Goal: Transaction & Acquisition: Purchase product/service

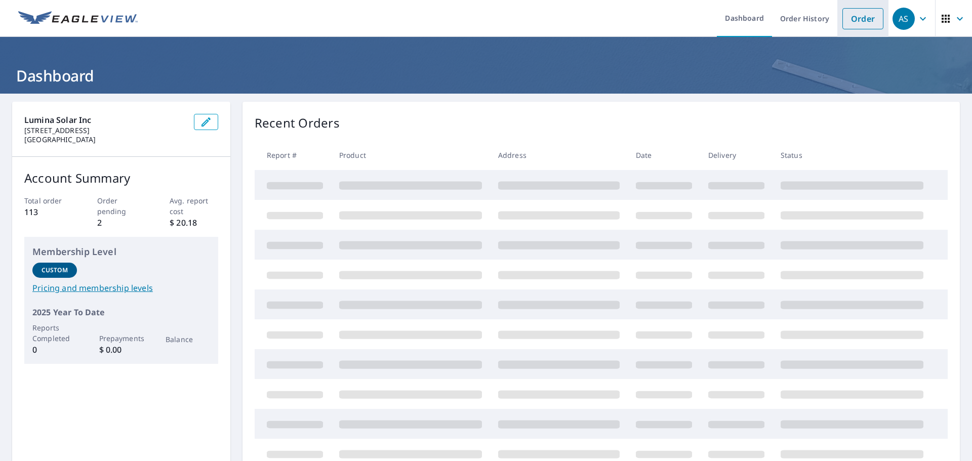
click at [854, 19] on link "Order" at bounding box center [863, 18] width 41 height 21
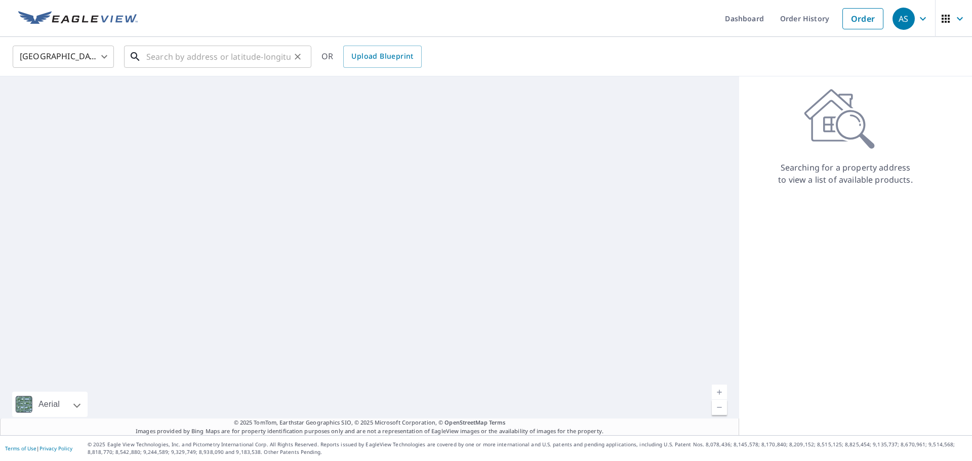
click at [257, 63] on input "text" at bounding box center [218, 57] width 144 height 28
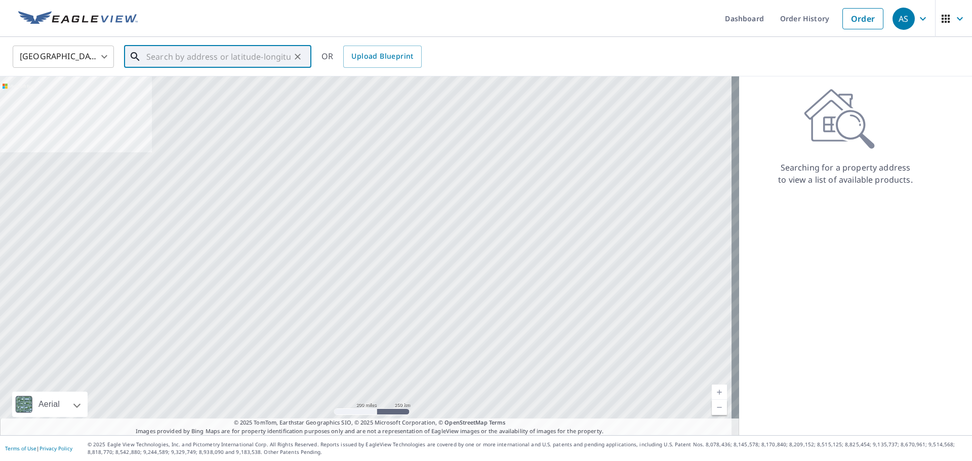
paste input "[STREET_ADDRESS][PERSON_NAME]"
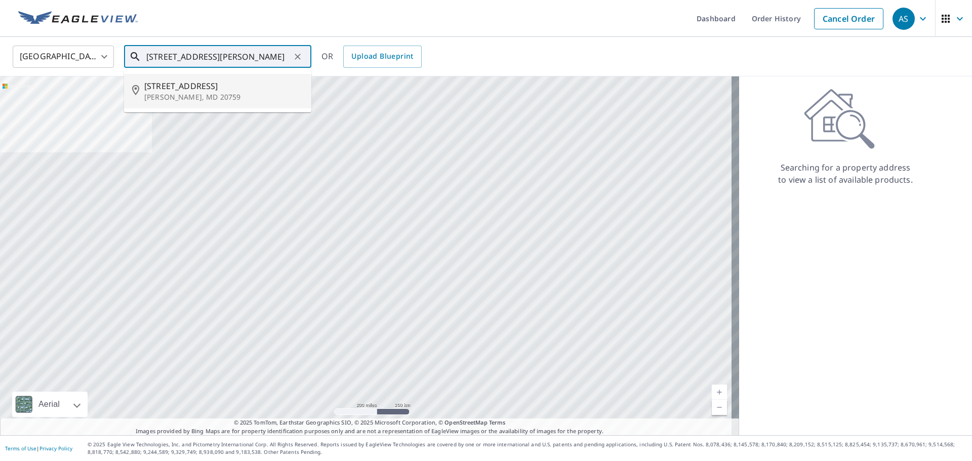
click at [193, 99] on p "[PERSON_NAME], MD 20759" at bounding box center [223, 97] width 159 height 10
type input "[STREET_ADDRESS][PERSON_NAME]"
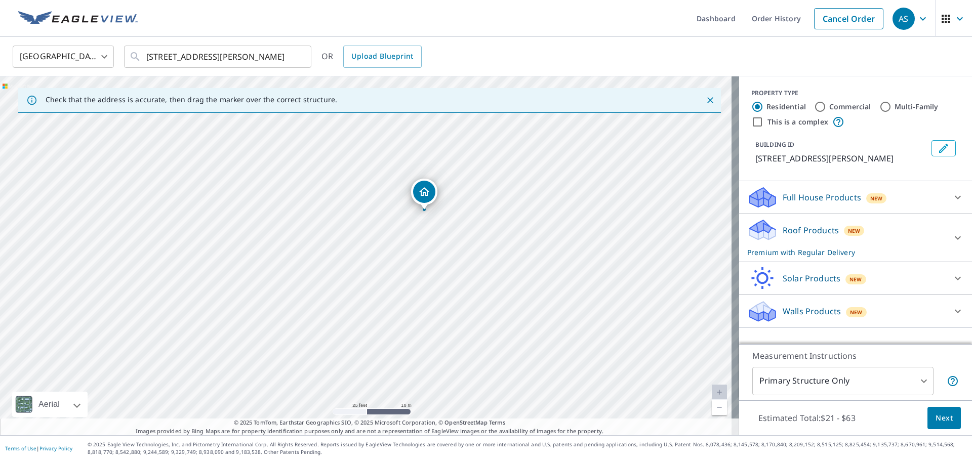
click at [908, 195] on div "Full House Products New" at bounding box center [847, 198] width 199 height 24
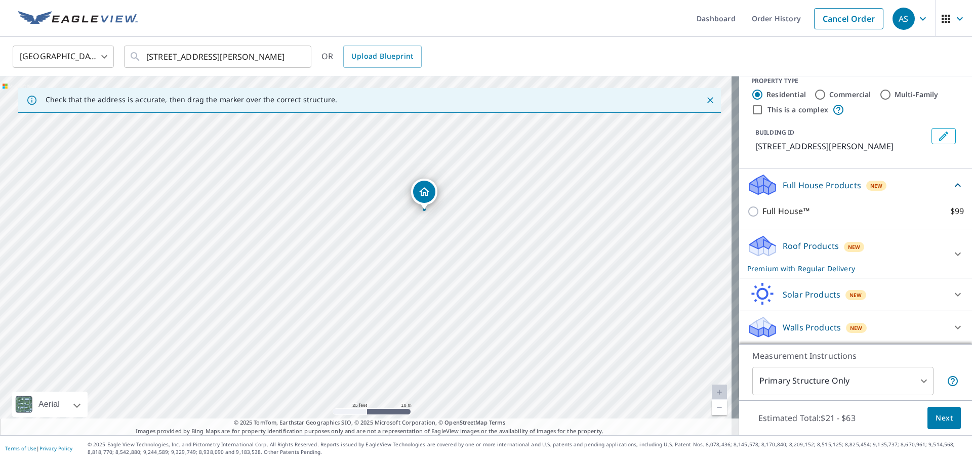
click at [881, 253] on div "Roof Products New Premium with Regular Delivery" at bounding box center [847, 254] width 199 height 40
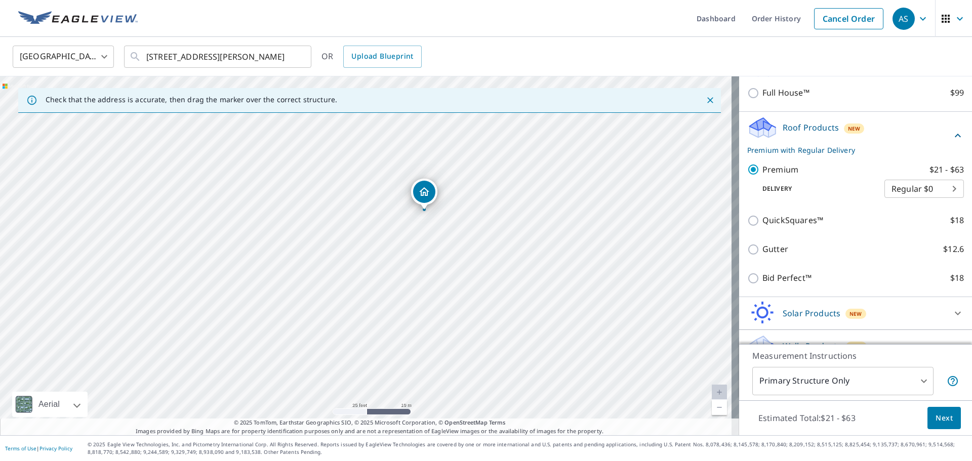
scroll to position [149, 0]
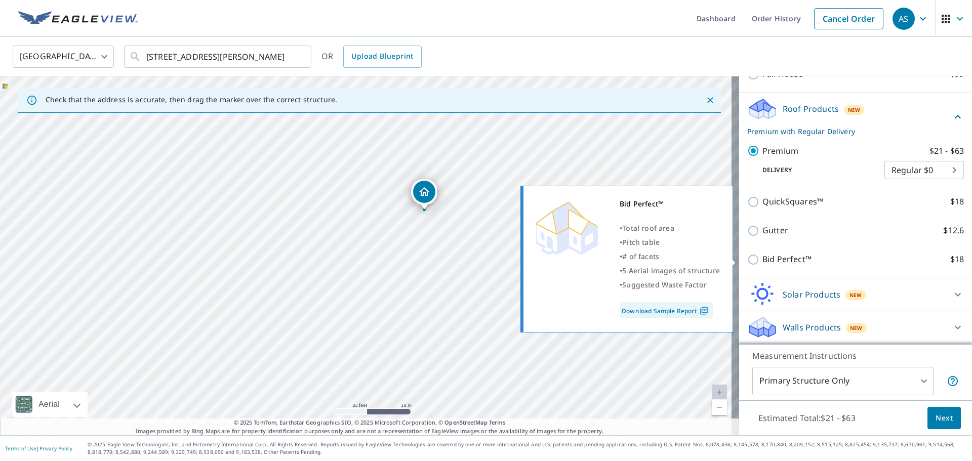
click at [748, 261] on input "Bid Perfect™ $18" at bounding box center [755, 260] width 15 height 12
checkbox input "true"
type input "1"
checkbox input "false"
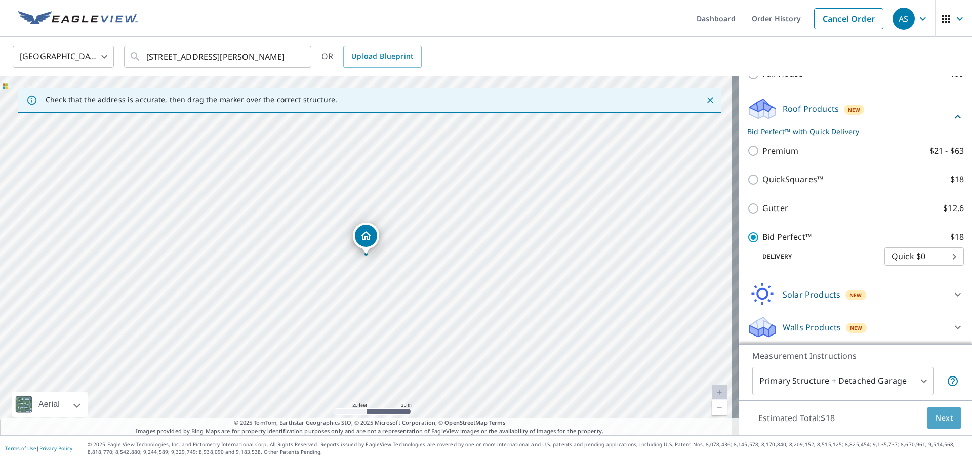
click at [937, 419] on span "Next" at bounding box center [944, 418] width 17 height 13
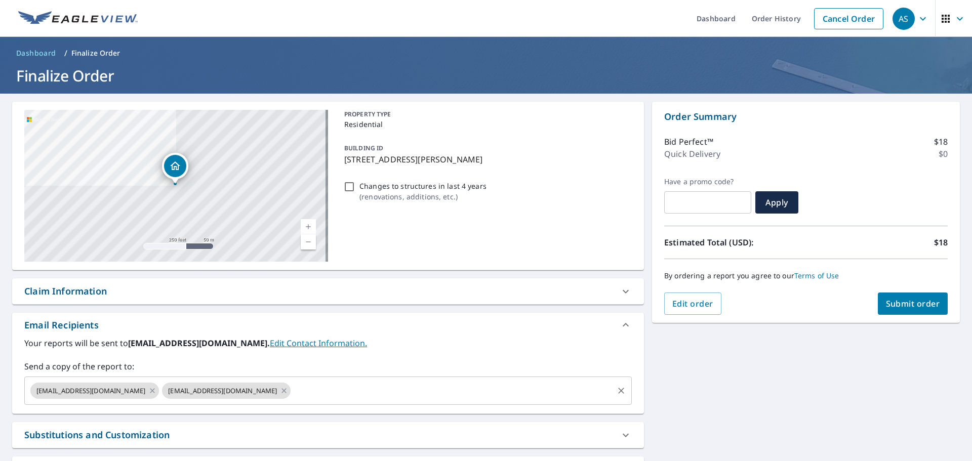
drag, startPoint x: 240, startPoint y: 392, endPoint x: 179, endPoint y: 392, distance: 61.3
click at [280, 392] on icon at bounding box center [284, 390] width 8 height 11
click at [129, 387] on span "[EMAIL_ADDRESS][DOMAIN_NAME]" at bounding box center [90, 391] width 121 height 10
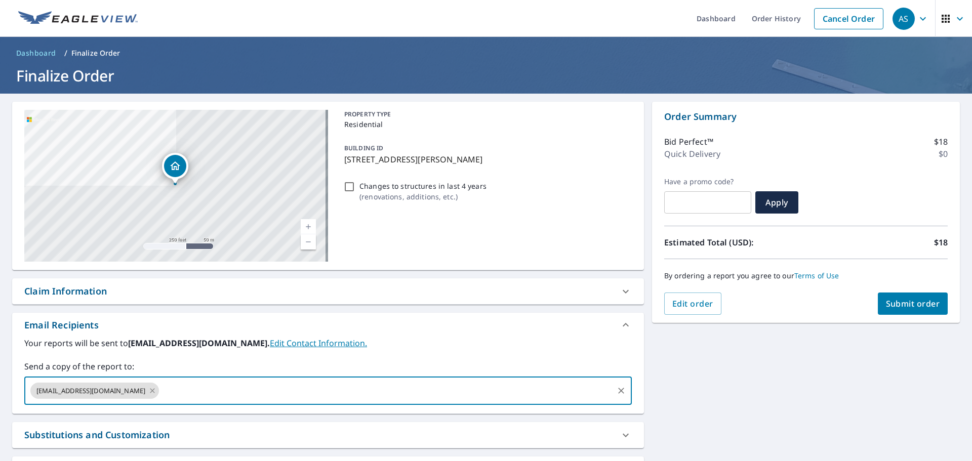
click at [148, 392] on icon at bounding box center [152, 390] width 8 height 11
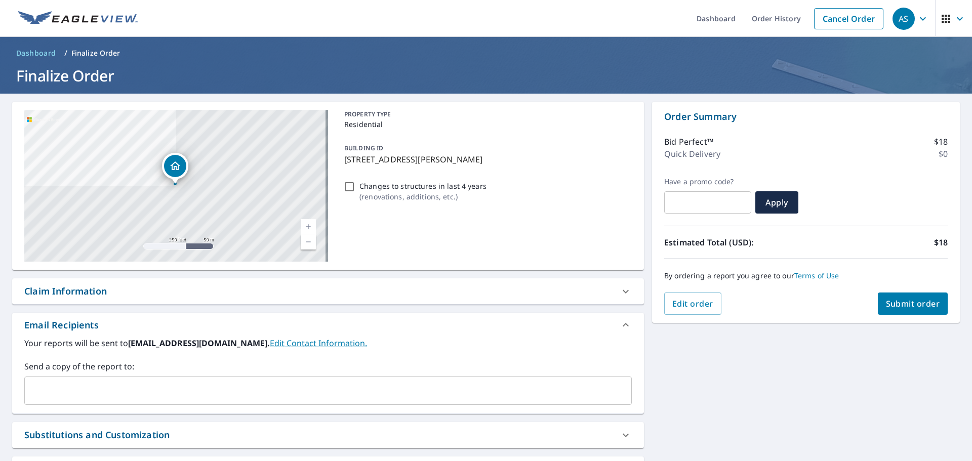
click at [467, 336] on div "Email Recipients" at bounding box center [328, 325] width 632 height 24
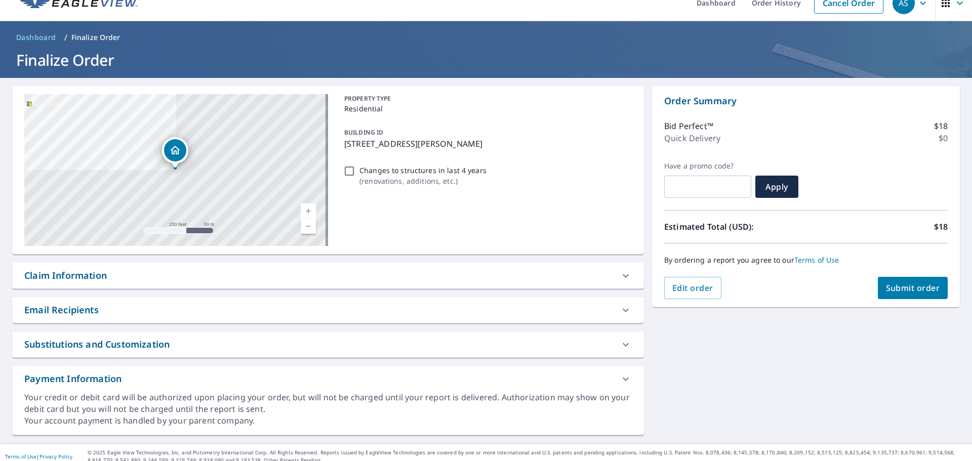
scroll to position [24, 0]
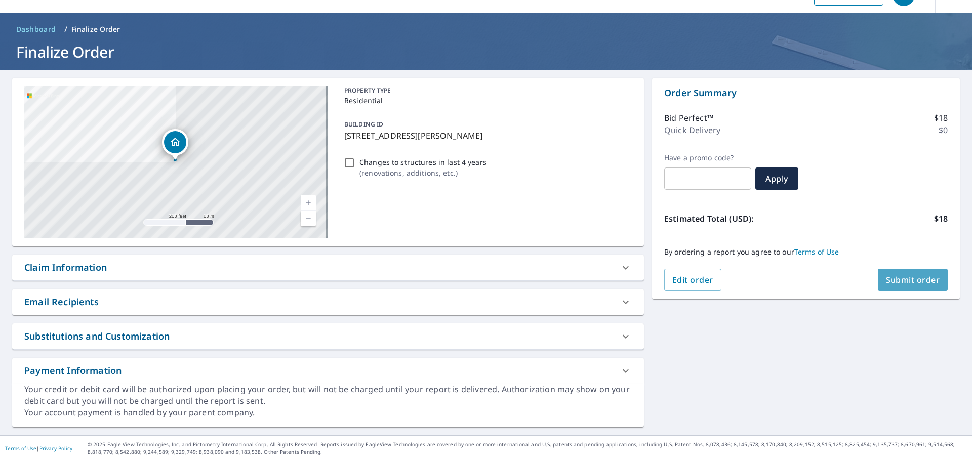
click at [895, 282] on span "Submit order" at bounding box center [913, 279] width 54 height 11
